Goal: Understand process/instructions

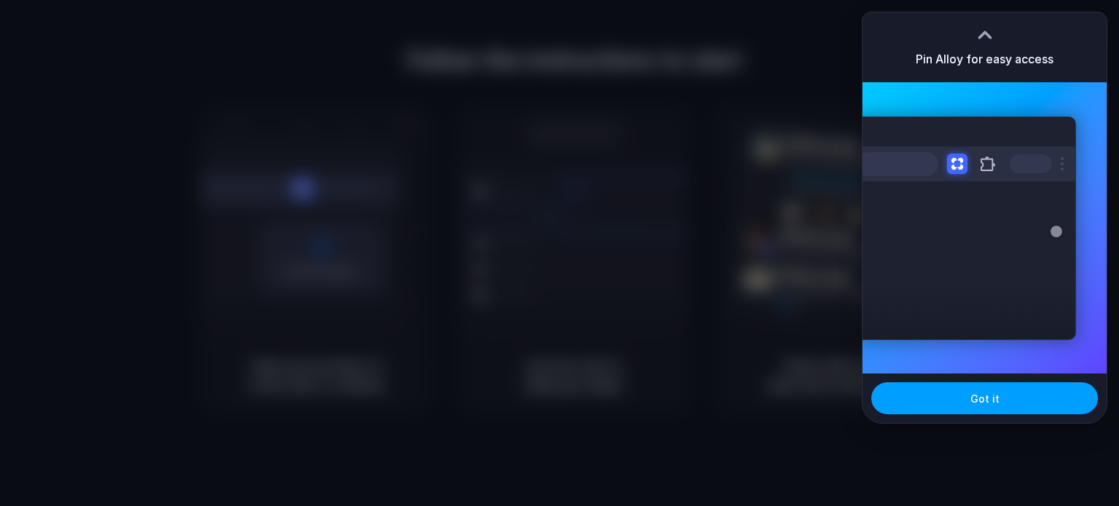
click at [969, 404] on button "Got it" at bounding box center [984, 399] width 227 height 32
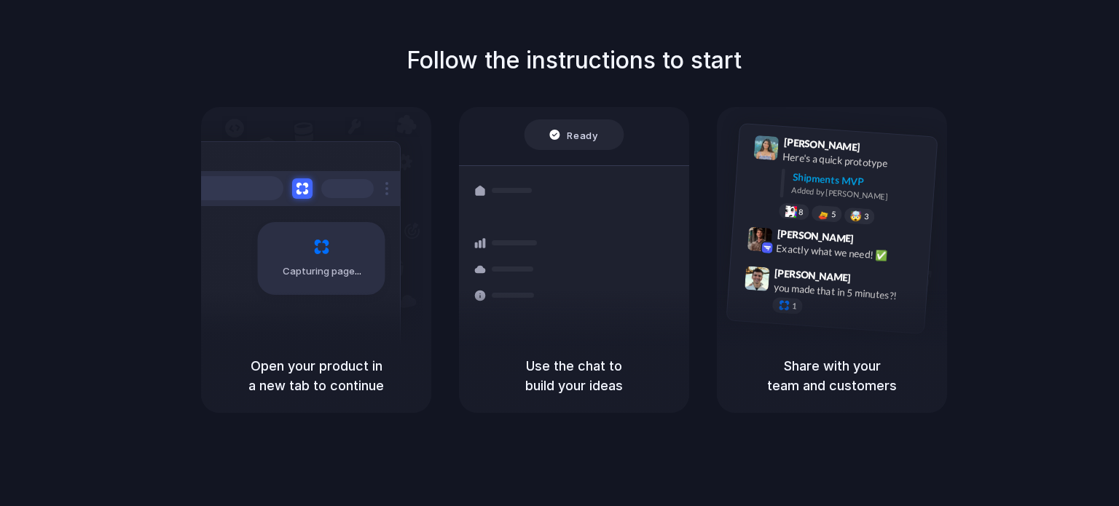
click at [1086, 116] on div "Follow the instructions to start Capturing page Open your product in a new tab …" at bounding box center [574, 228] width 1119 height 370
